Goal: Information Seeking & Learning: Learn about a topic

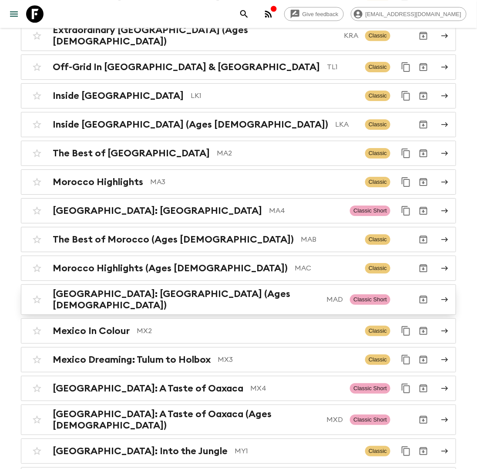
scroll to position [2692, 0]
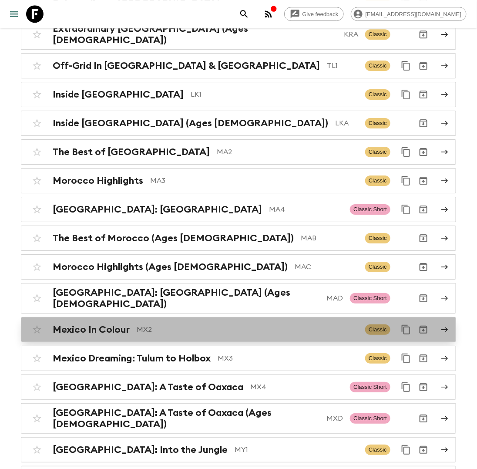
click at [189, 324] on p "MX2" at bounding box center [248, 329] width 222 height 10
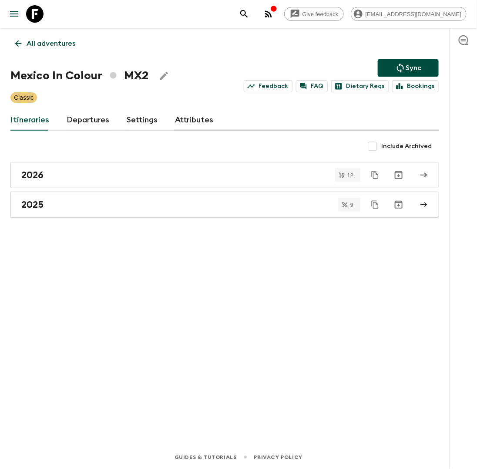
click at [78, 124] on link "Departures" at bounding box center [88, 120] width 43 height 21
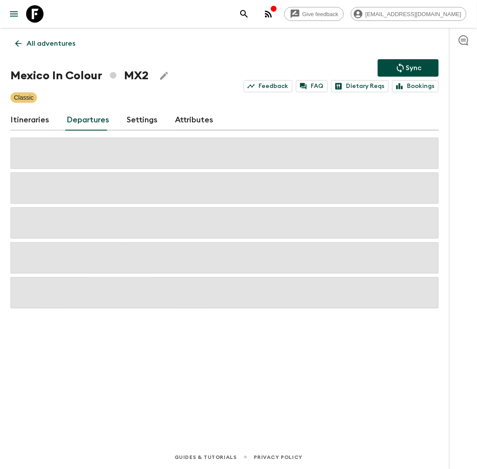
click at [28, 122] on link "Itineraries" at bounding box center [29, 120] width 39 height 21
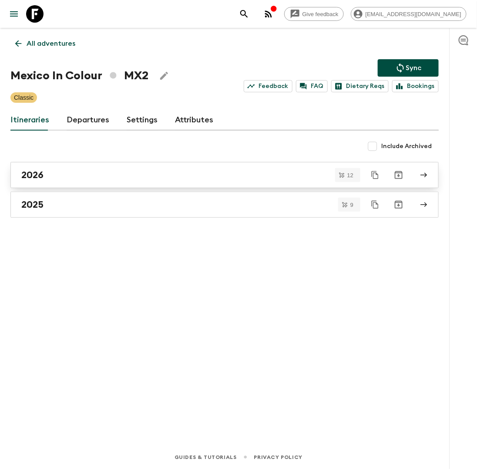
click at [79, 174] on div "2026" at bounding box center [216, 174] width 390 height 11
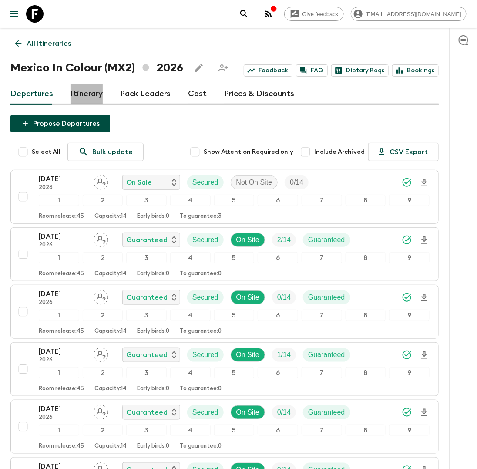
click at [91, 97] on link "Itinerary" at bounding box center [87, 94] width 32 height 21
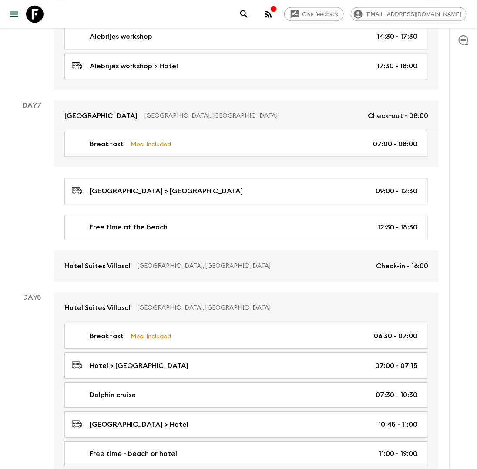
scroll to position [1615, 0]
